Goal: Task Accomplishment & Management: Complete application form

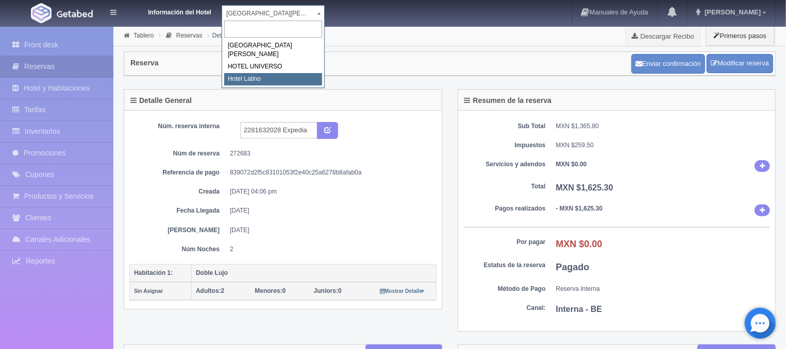
select select "625"
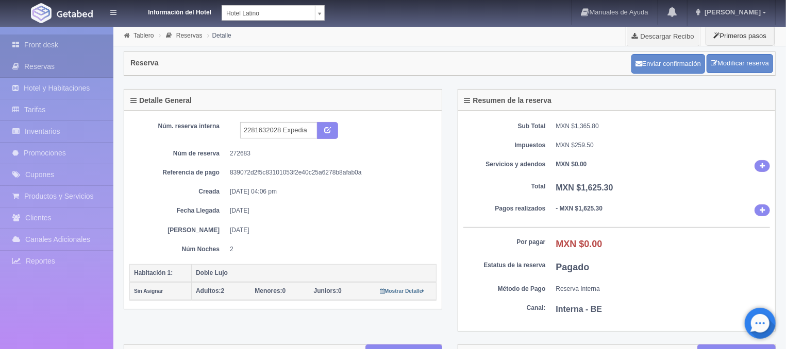
click at [46, 44] on link "Front desk" at bounding box center [56, 45] width 113 height 21
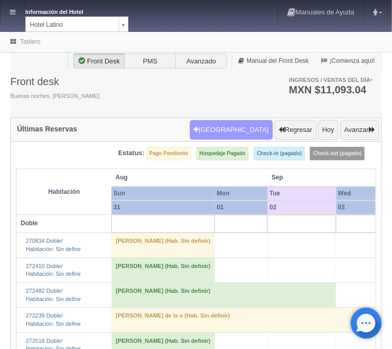
click at [230, 128] on button "[GEOGRAPHIC_DATA]" at bounding box center [231, 130] width 83 height 20
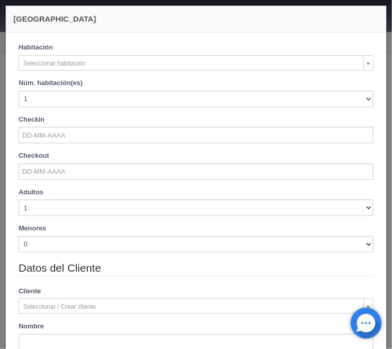
checkbox input "false"
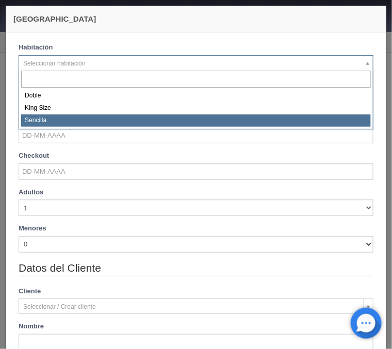
select select "2158"
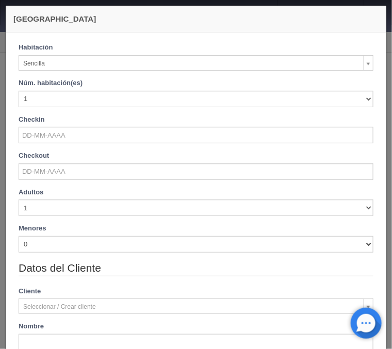
checkbox input "false"
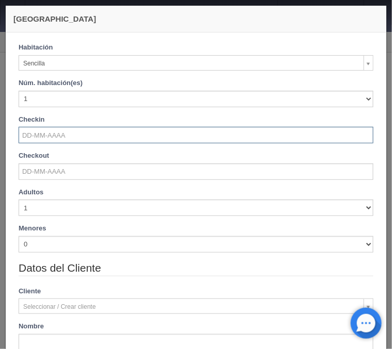
click at [34, 132] on input "text" at bounding box center [196, 135] width 355 height 16
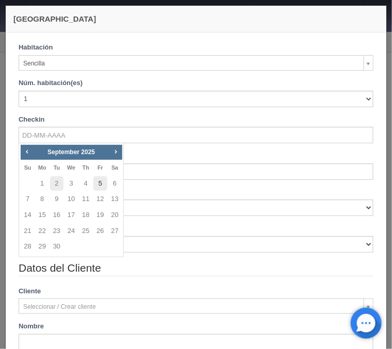
click at [97, 183] on link "5" at bounding box center [99, 183] width 13 height 15
type input "[DATE]"
checkbox input "false"
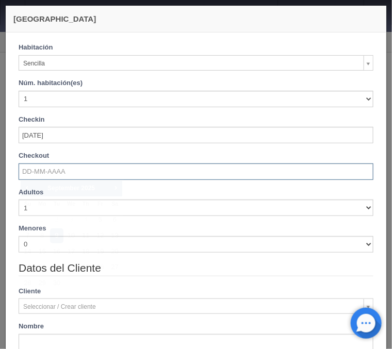
click at [86, 172] on input "text" at bounding box center [196, 171] width 355 height 16
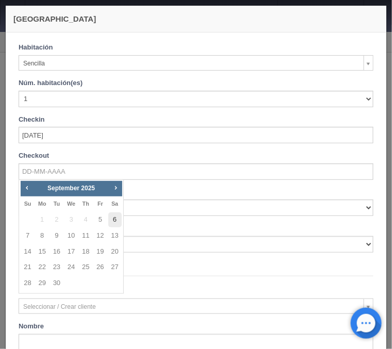
click at [112, 218] on link "6" at bounding box center [114, 219] width 13 height 15
type input "[DATE]"
checkbox input "false"
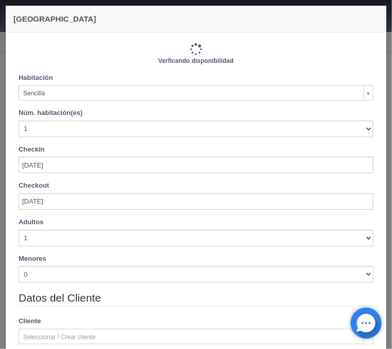
type input "720.00"
checkbox input "false"
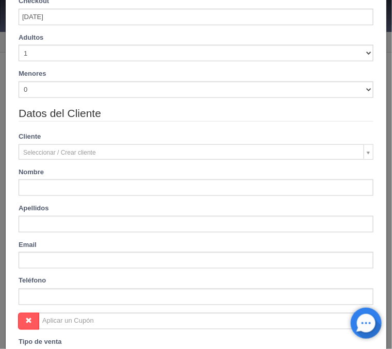
scroll to position [207, 0]
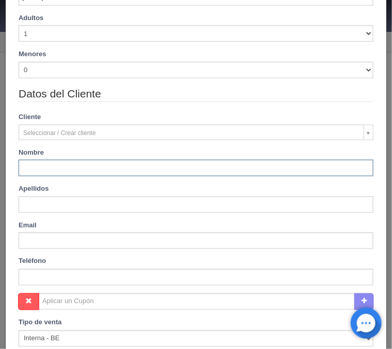
click at [65, 166] on input "text" at bounding box center [196, 168] width 355 height 16
type input "[PERSON_NAME]"
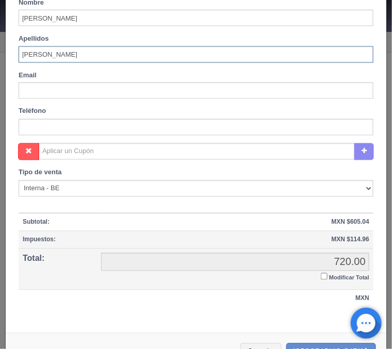
scroll to position [373, 0]
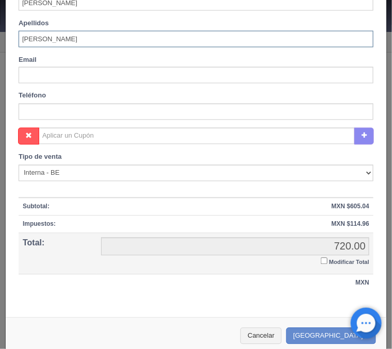
type input "[PERSON_NAME]"
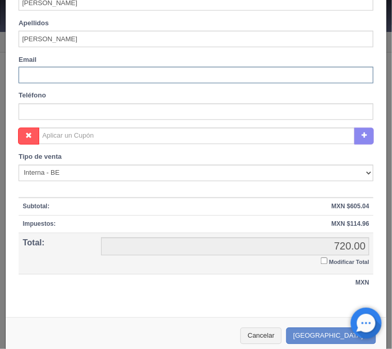
click at [63, 75] on input "text" at bounding box center [196, 75] width 355 height 16
type input "[EMAIL_ADDRESS][DOMAIN_NAME]"
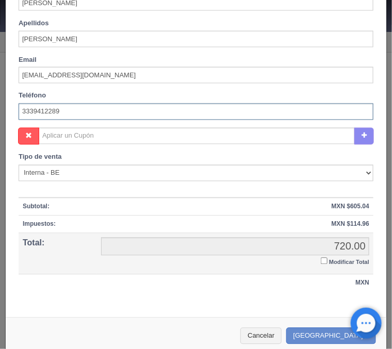
type input "3339412289"
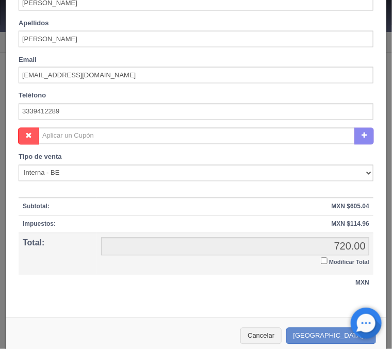
click at [320, 262] on td "720.00 720.00 Modificar Total" at bounding box center [235, 253] width 276 height 41
click at [324, 262] on input "Modificar Total" at bounding box center [323, 261] width 7 height 7
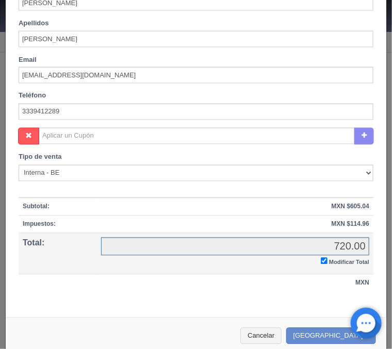
checkbox input "true"
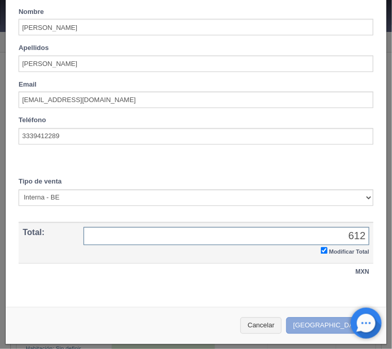
type input "612"
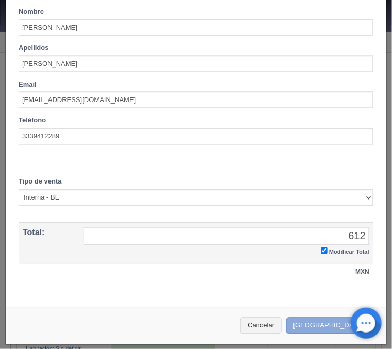
click at [332, 320] on button "[GEOGRAPHIC_DATA]" at bounding box center [331, 325] width 90 height 17
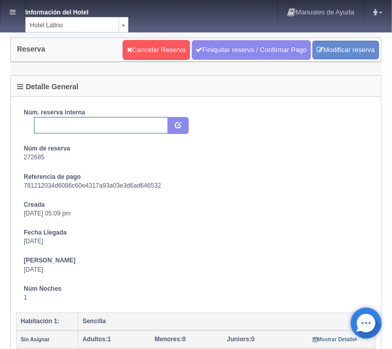
click at [130, 129] on input "text" at bounding box center [101, 125] width 134 height 16
type input "Reserva x Redes"
click at [179, 125] on icon "submit" at bounding box center [178, 124] width 7 height 7
